Goal: Task Accomplishment & Management: Complete application form

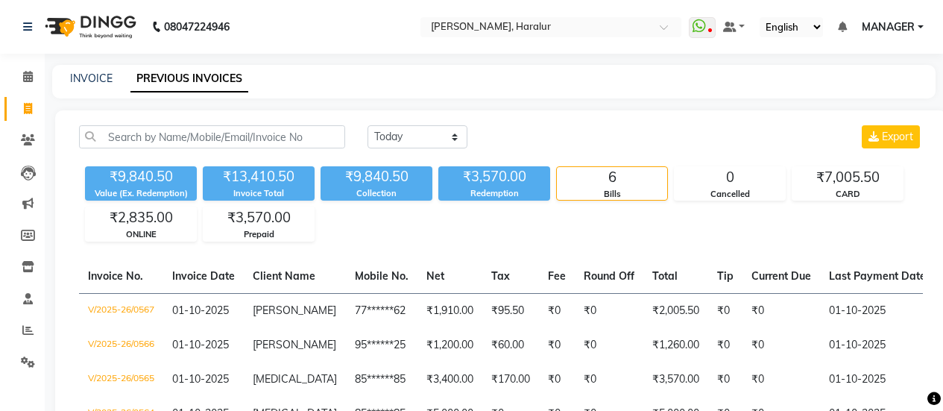
select select "[DATE]"
click at [31, 71] on icon at bounding box center [28, 76] width 10 height 11
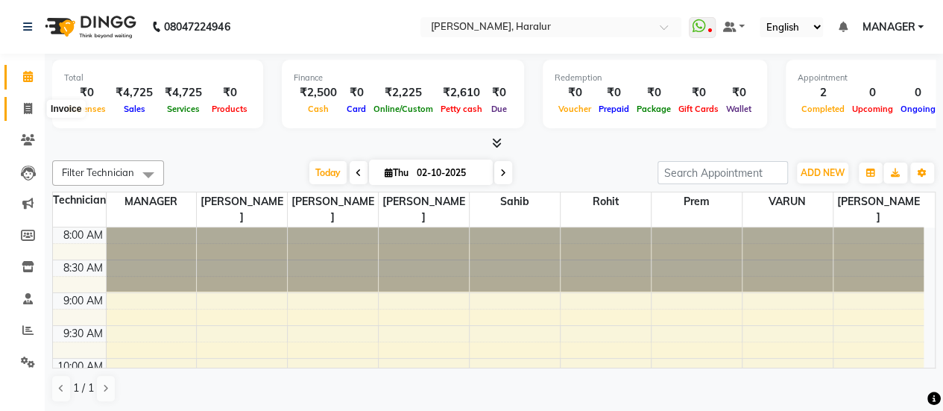
click at [24, 105] on icon at bounding box center [28, 108] width 8 height 11
select select "service"
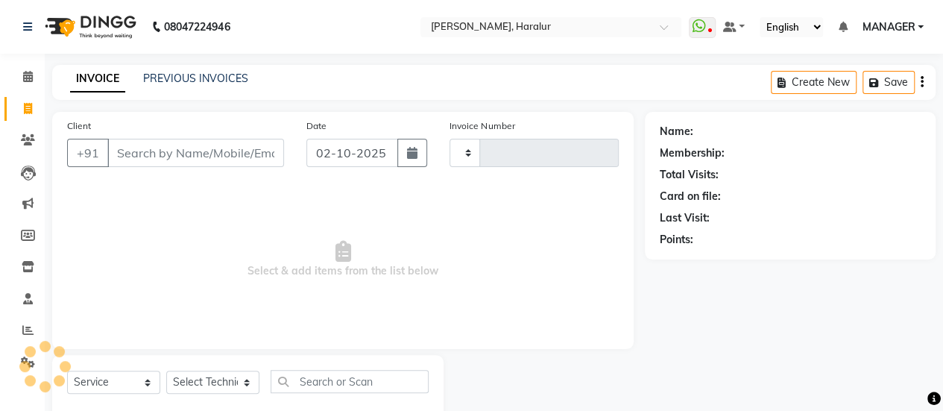
type input "0570"
select select "8259"
click at [220, 385] on select "Select Technician" at bounding box center [212, 382] width 93 height 23
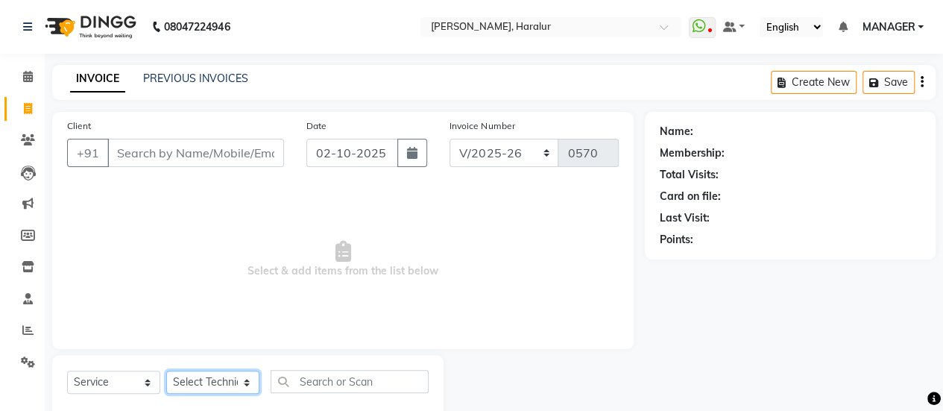
select select "79358"
click at [166, 371] on select "Select Technician [PERSON_NAME] MANAGER Prem [PERSON_NAME]" at bounding box center [212, 382] width 93 height 23
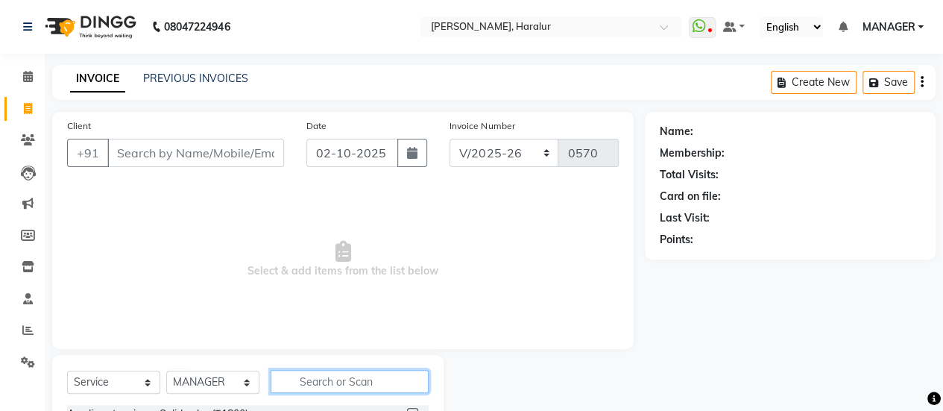
click at [340, 377] on input "text" at bounding box center [350, 381] width 158 height 23
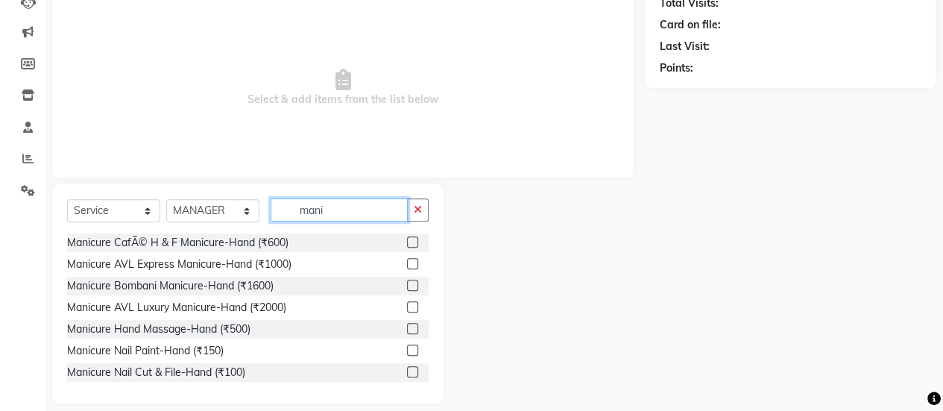
scroll to position [186, 0]
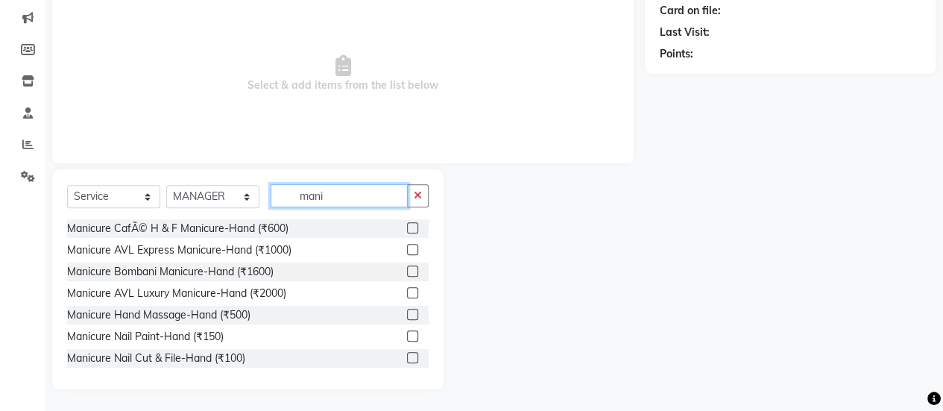
type input "mani"
click at [407, 227] on label at bounding box center [412, 227] width 11 height 11
click at [407, 227] on input "checkbox" at bounding box center [412, 229] width 10 height 10
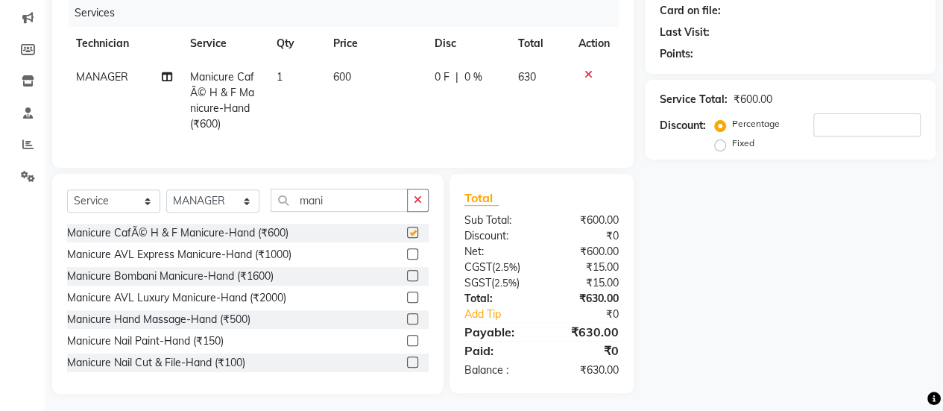
checkbox input "false"
click at [340, 202] on input "mani" at bounding box center [339, 200] width 137 height 23
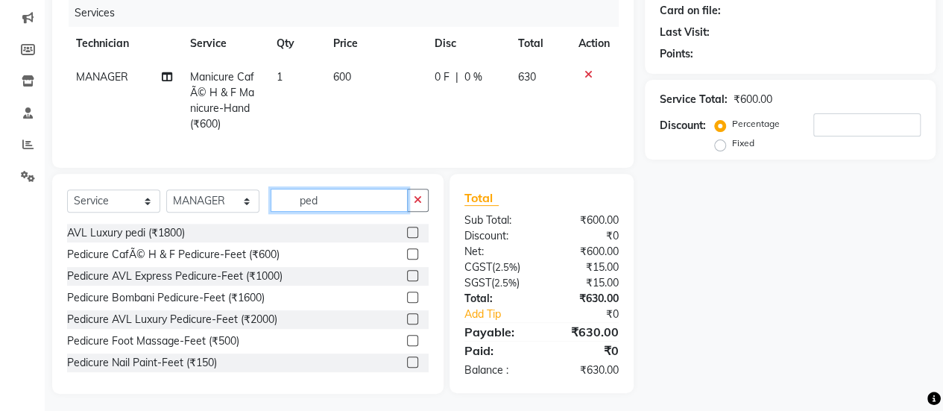
type input "ped"
click at [407, 303] on label at bounding box center [412, 297] width 11 height 11
click at [407, 303] on input "checkbox" at bounding box center [412, 298] width 10 height 10
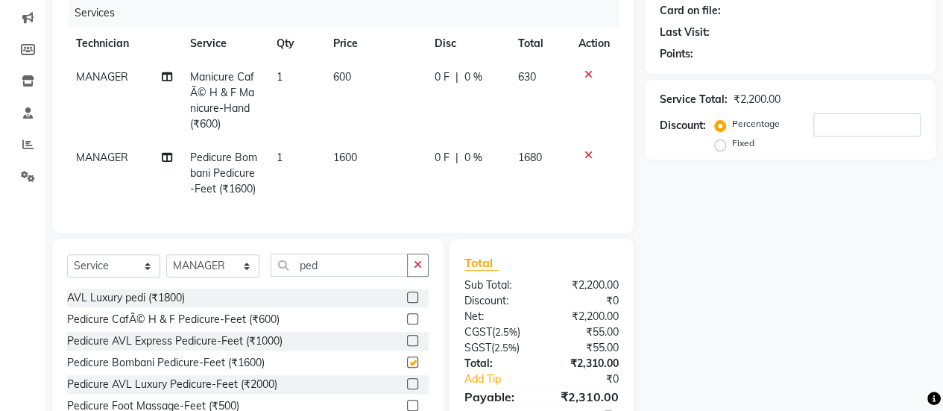
checkbox input "false"
click at [331, 274] on input "ped" at bounding box center [339, 264] width 137 height 23
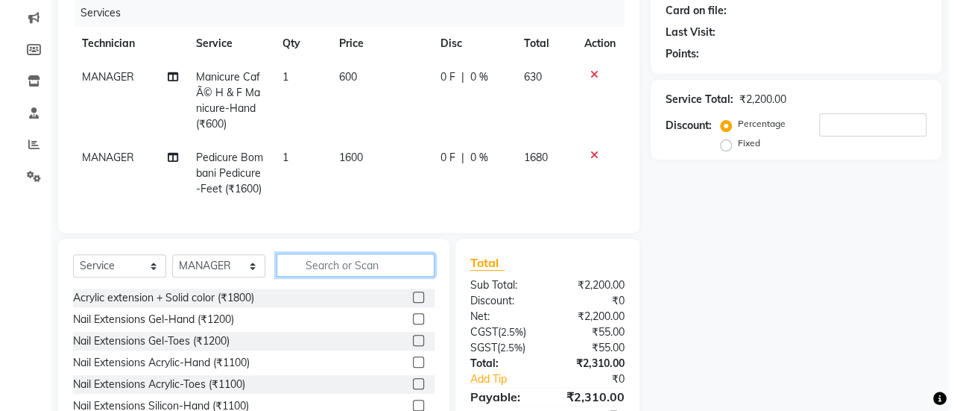
scroll to position [0, 0]
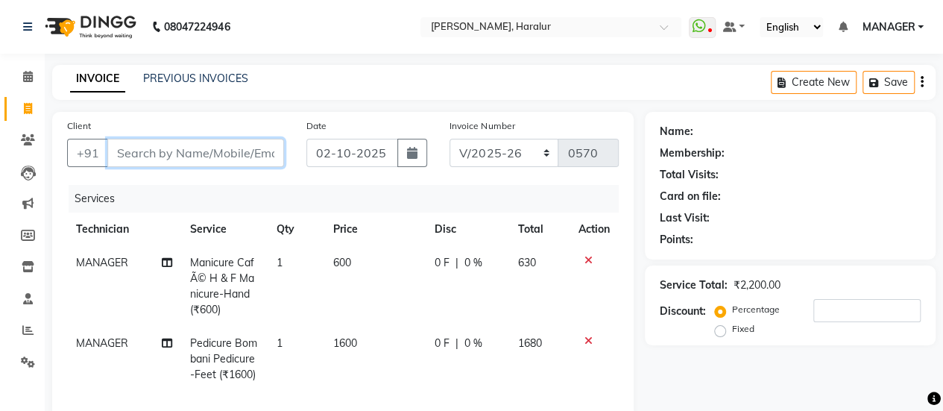
click at [207, 150] on input "Client" at bounding box center [195, 153] width 177 height 28
type input "9"
type input "0"
type input "9830673493"
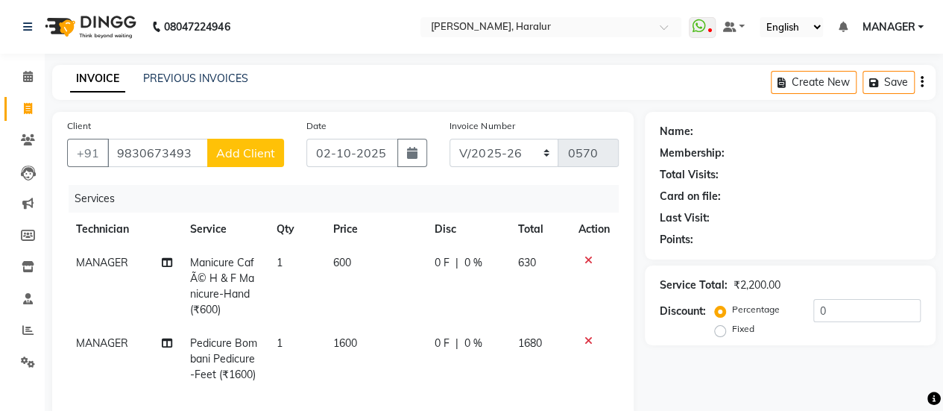
click at [246, 142] on button "Add Client" at bounding box center [245, 153] width 77 height 28
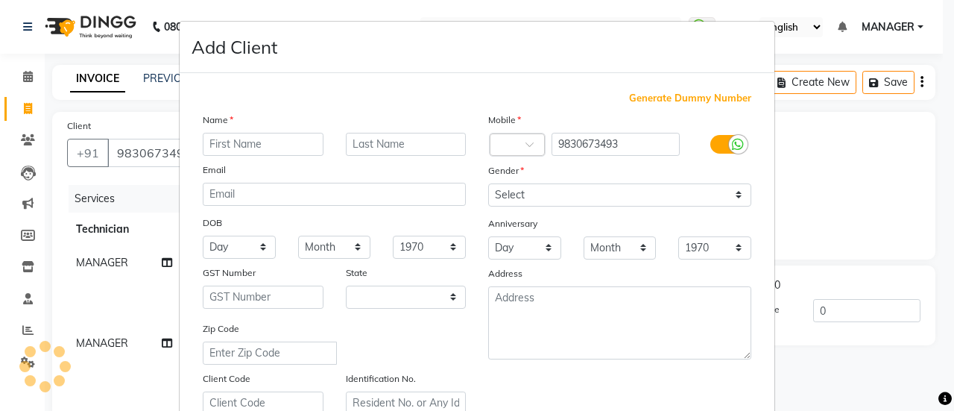
select select "21"
type input "[PERSON_NAME]"
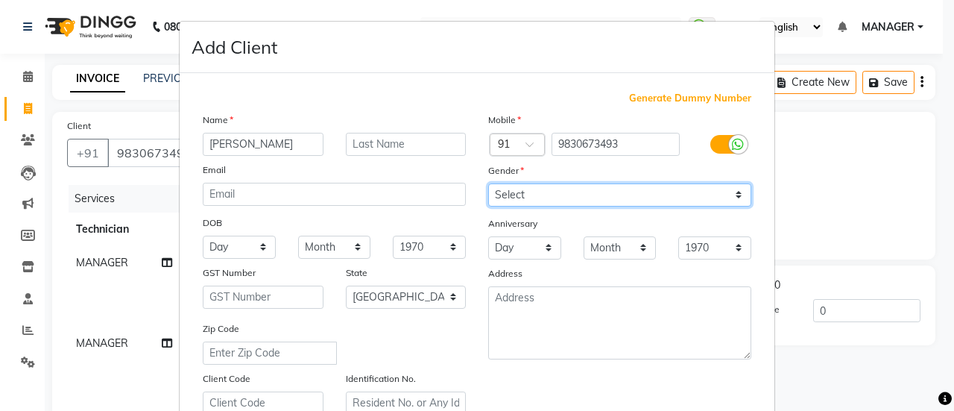
click at [637, 191] on select "Select [DEMOGRAPHIC_DATA] [DEMOGRAPHIC_DATA] Other Prefer Not To Say" at bounding box center [619, 194] width 263 height 23
select select "[DEMOGRAPHIC_DATA]"
click at [488, 183] on select "Select [DEMOGRAPHIC_DATA] [DEMOGRAPHIC_DATA] Other Prefer Not To Say" at bounding box center [619, 194] width 263 height 23
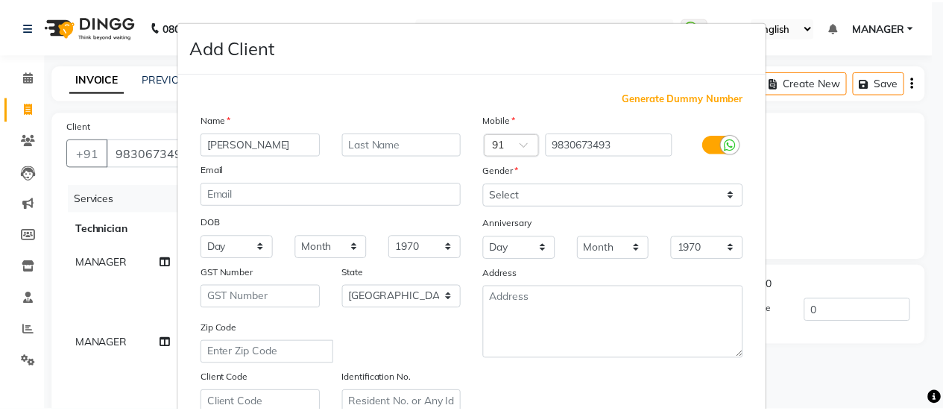
scroll to position [274, 0]
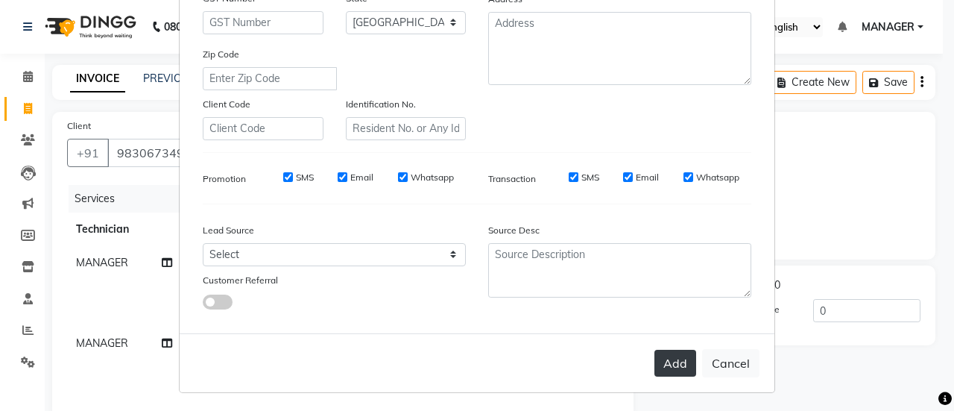
click at [665, 364] on button "Add" at bounding box center [676, 363] width 42 height 27
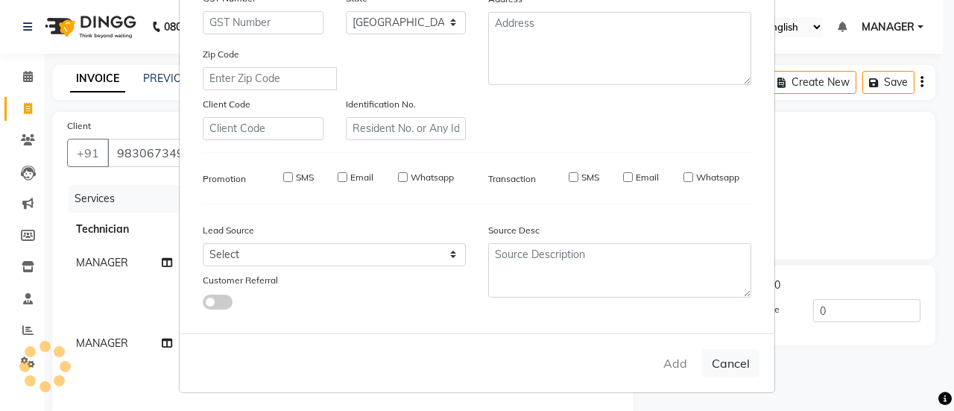
type input "98******93"
select select
select select "null"
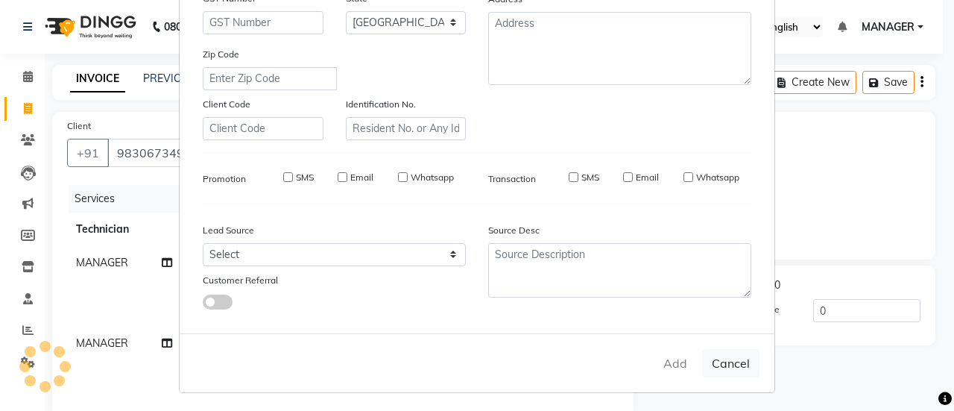
select select
checkbox input "false"
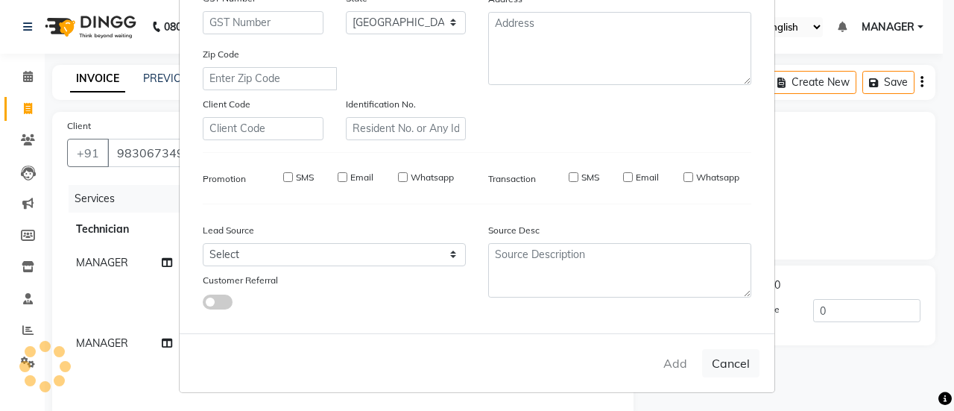
checkbox input "false"
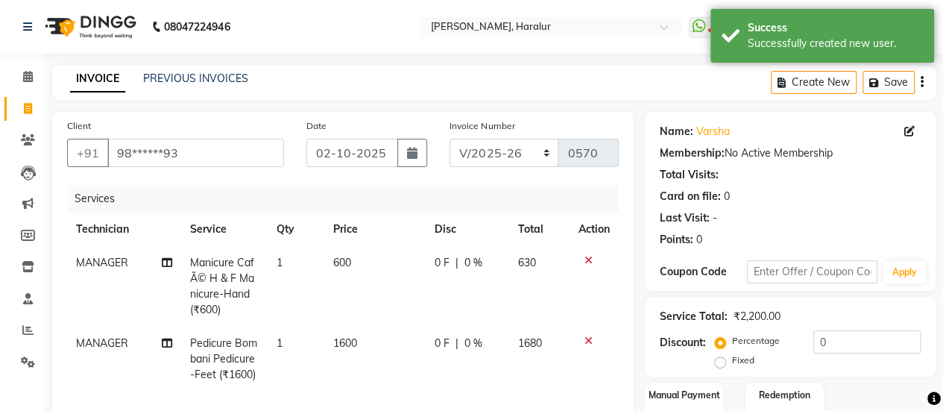
scroll to position [266, 0]
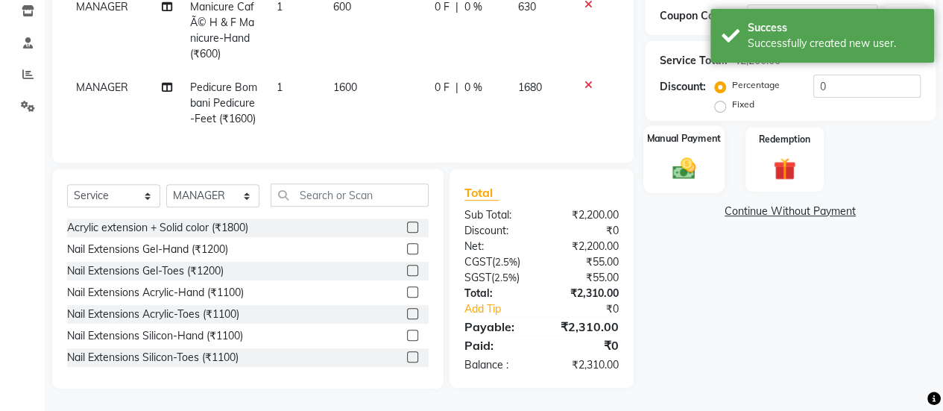
click at [682, 154] on img at bounding box center [684, 167] width 38 height 27
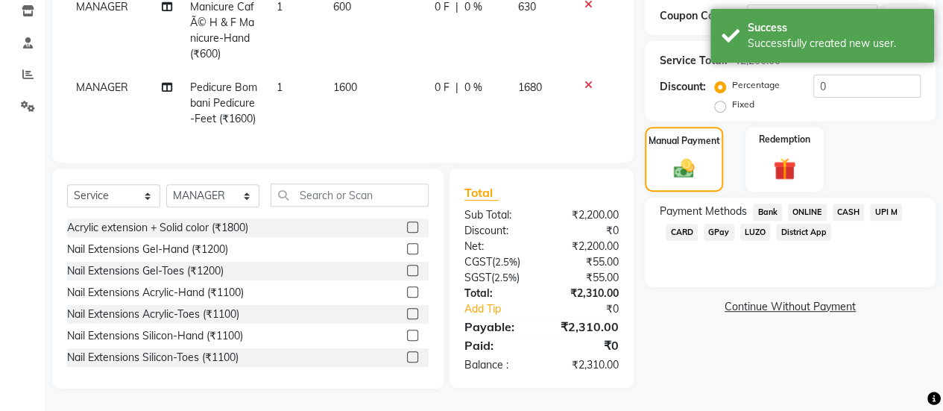
click at [820, 204] on span "ONLINE" at bounding box center [807, 212] width 39 height 17
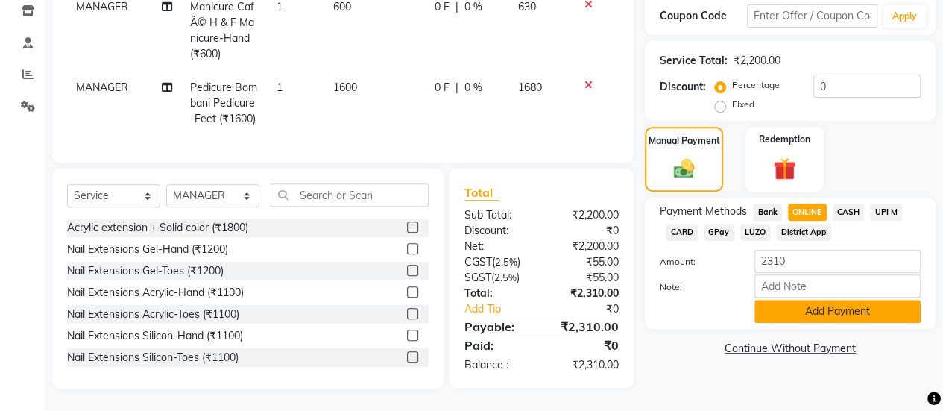
click at [808, 302] on button "Add Payment" at bounding box center [838, 311] width 166 height 23
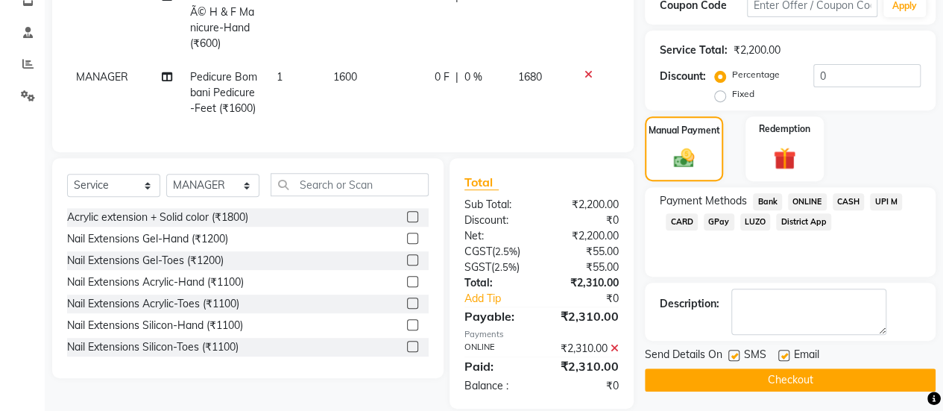
scroll to position [0, 10]
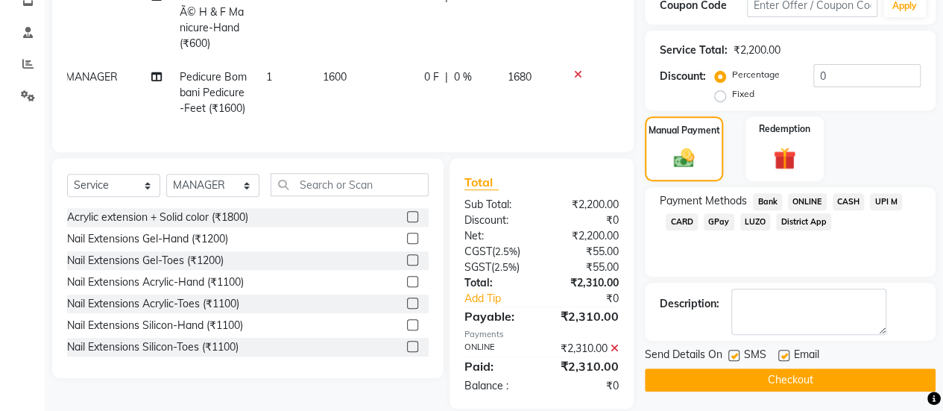
click at [796, 372] on button "Checkout" at bounding box center [790, 379] width 291 height 23
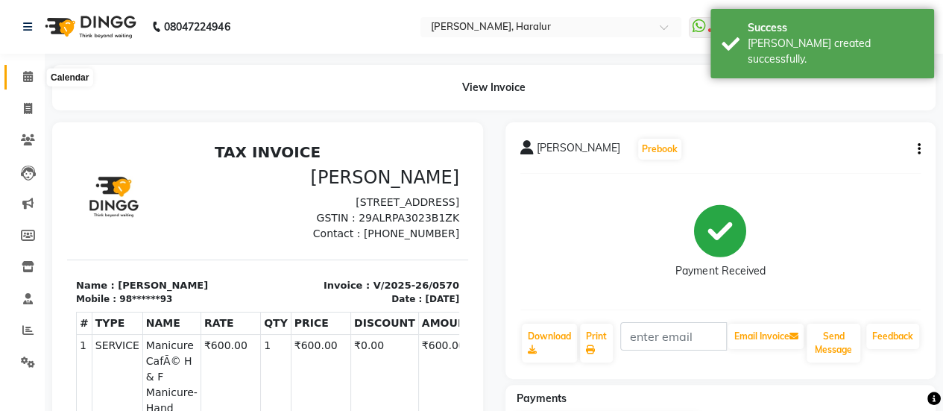
click at [23, 74] on icon at bounding box center [28, 76] width 10 height 11
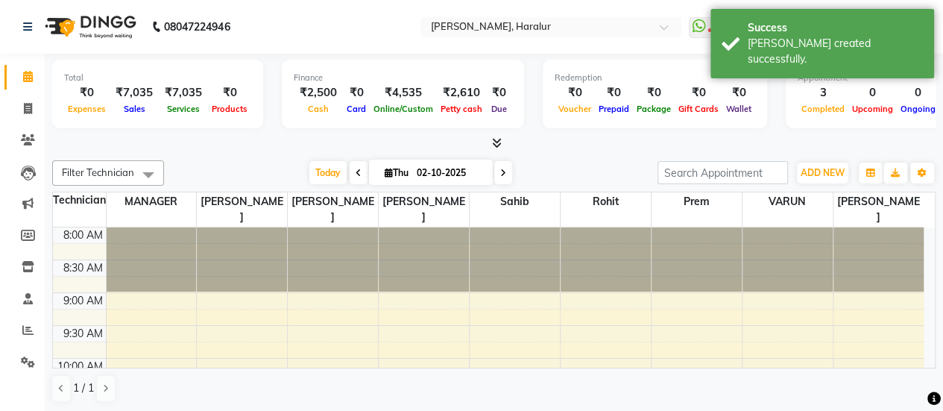
click at [497, 142] on icon at bounding box center [497, 142] width 10 height 11
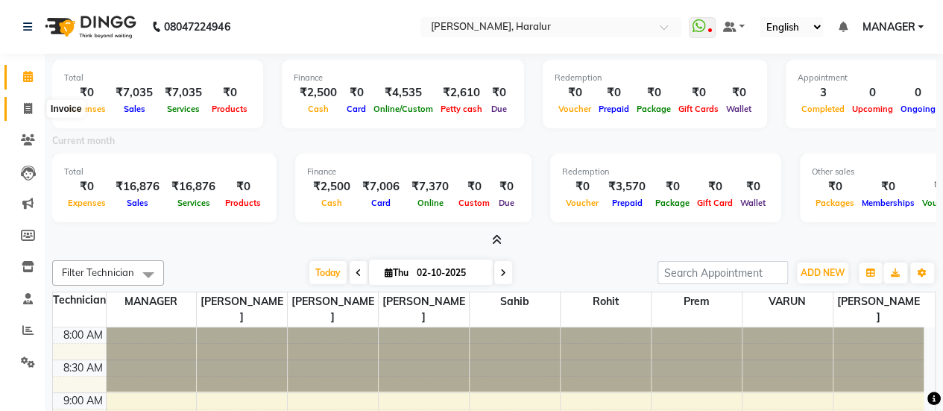
click at [22, 110] on span at bounding box center [28, 109] width 26 height 17
select select "service"
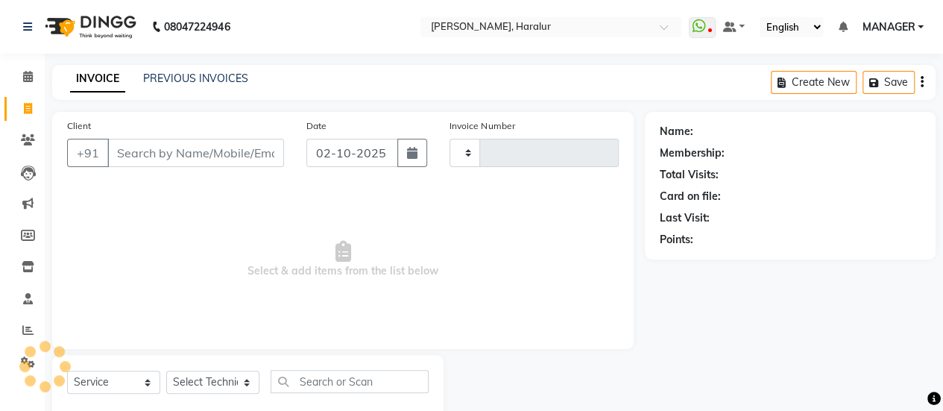
scroll to position [37, 0]
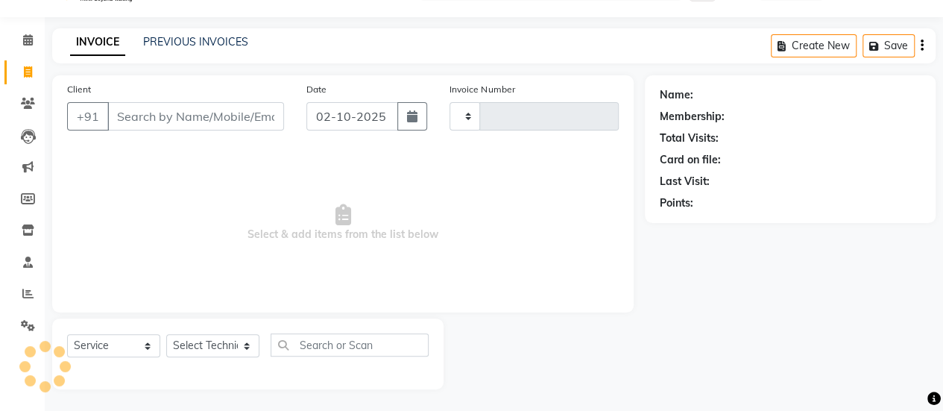
type input "0571"
select select "8259"
